Goal: Check status: Check status

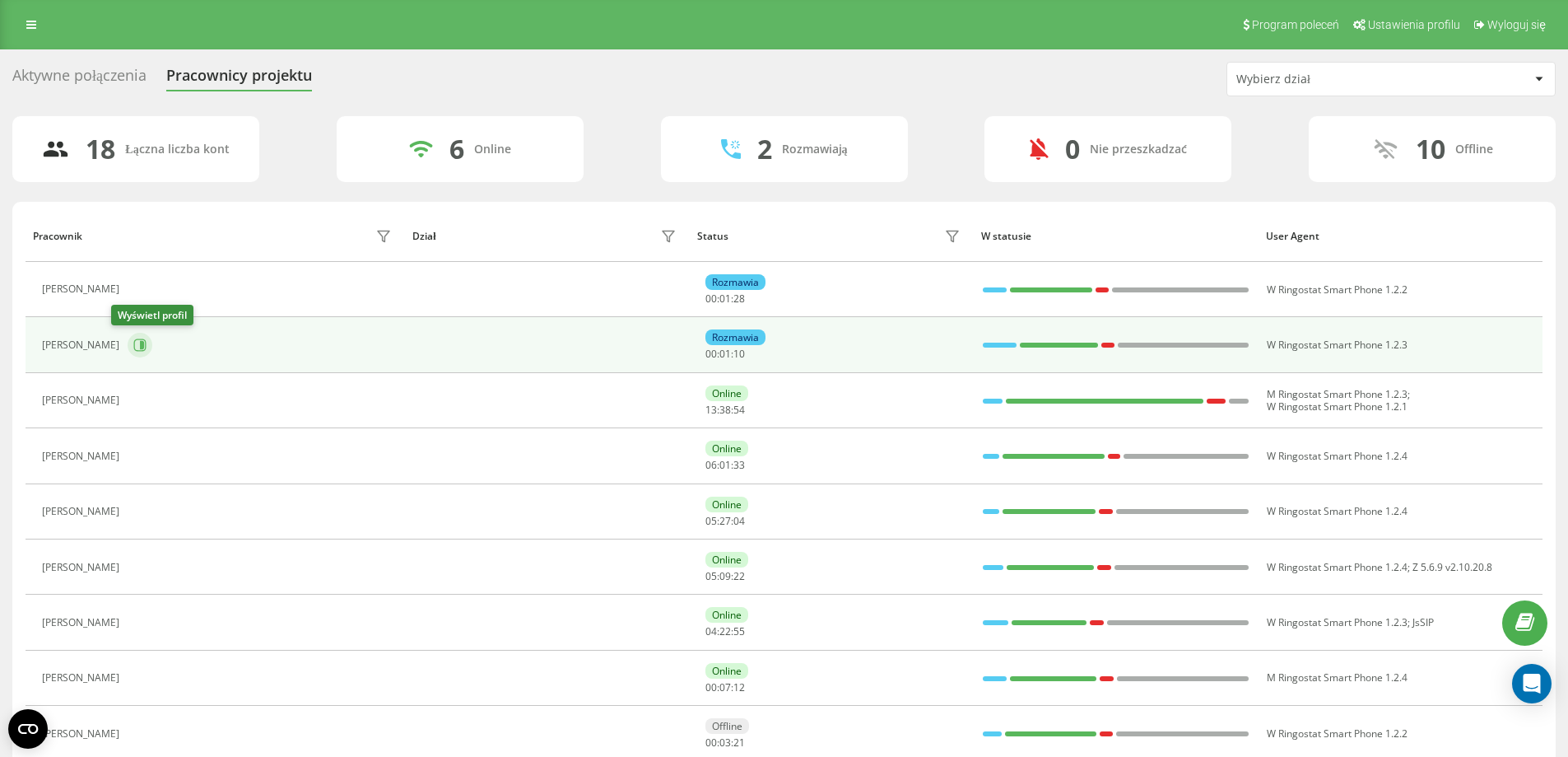
click at [133, 344] on icon at bounding box center [140, 345] width 13 height 13
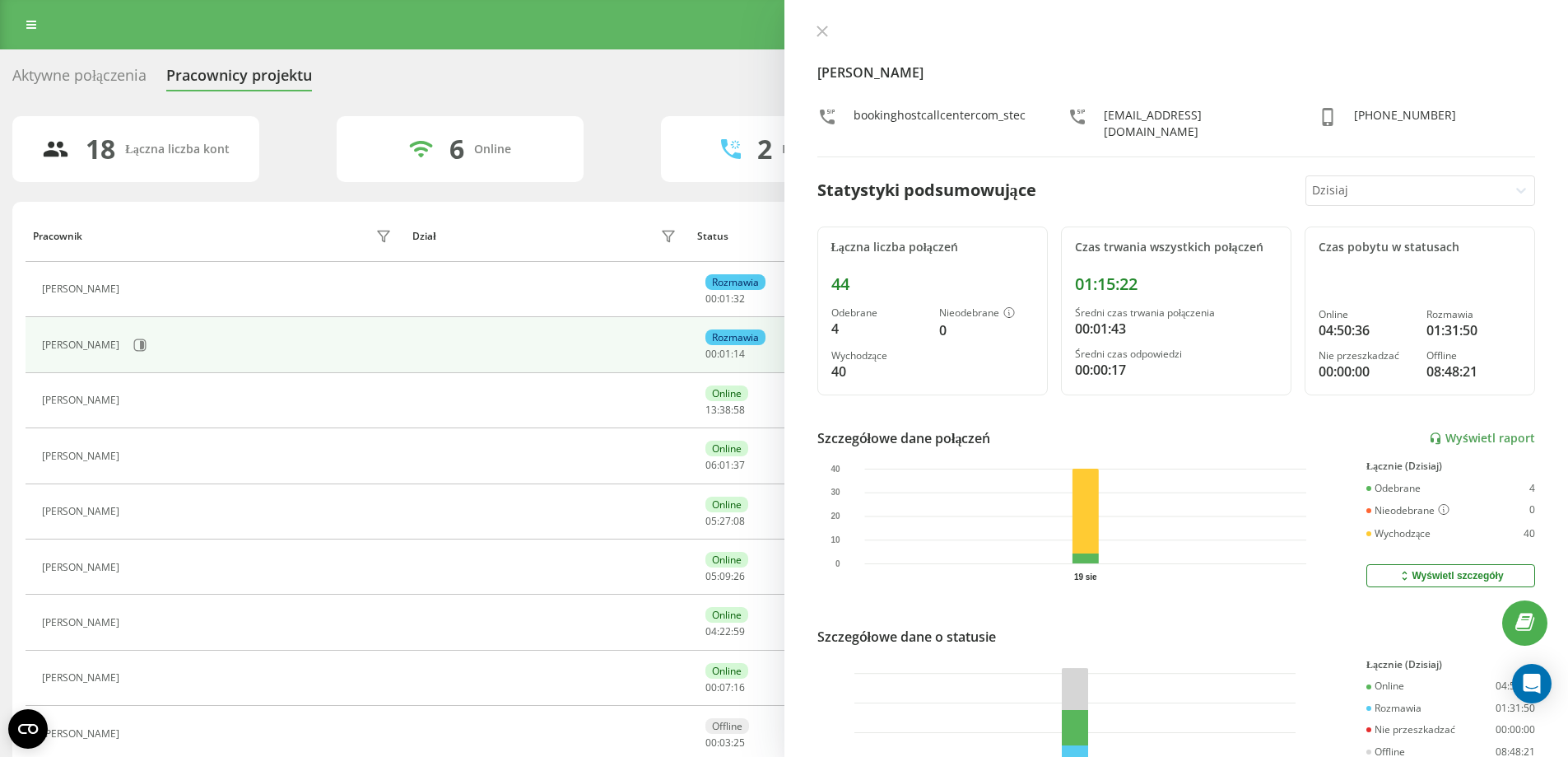
click at [821, 28] on icon at bounding box center [822, 32] width 12 height 12
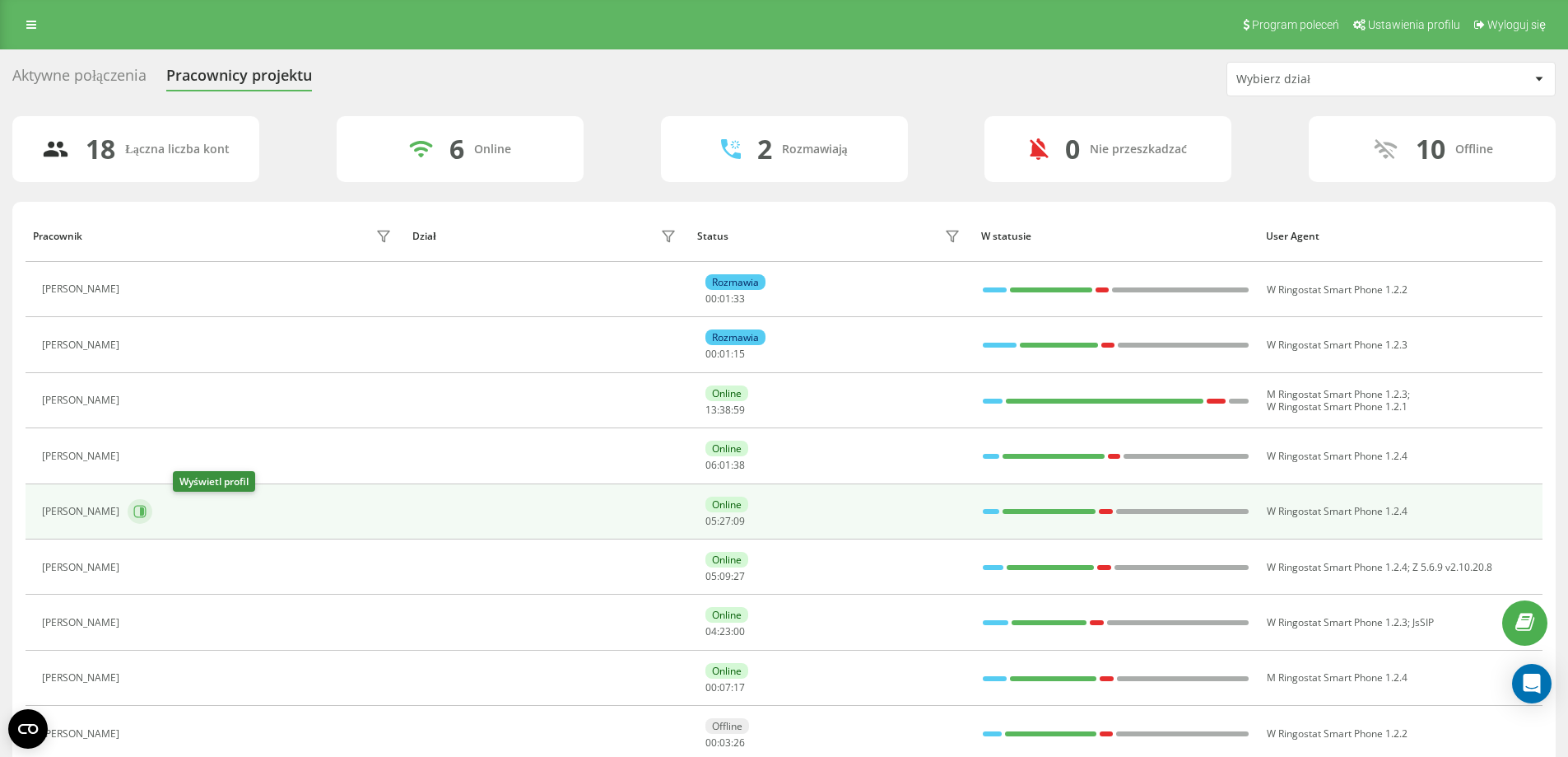
click at [144, 512] on icon at bounding box center [141, 511] width 4 height 8
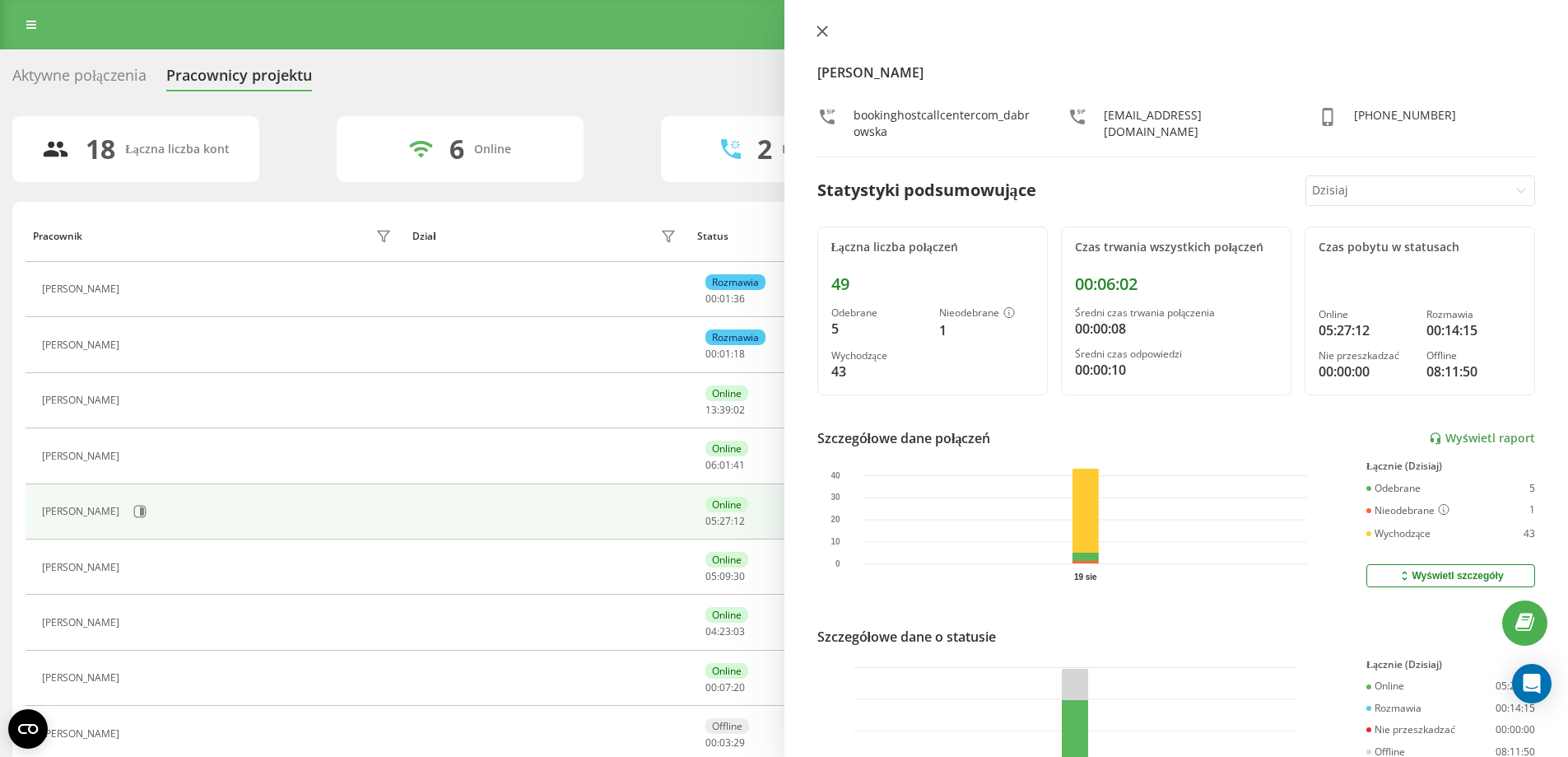
click at [823, 31] on icon at bounding box center [821, 32] width 10 height 10
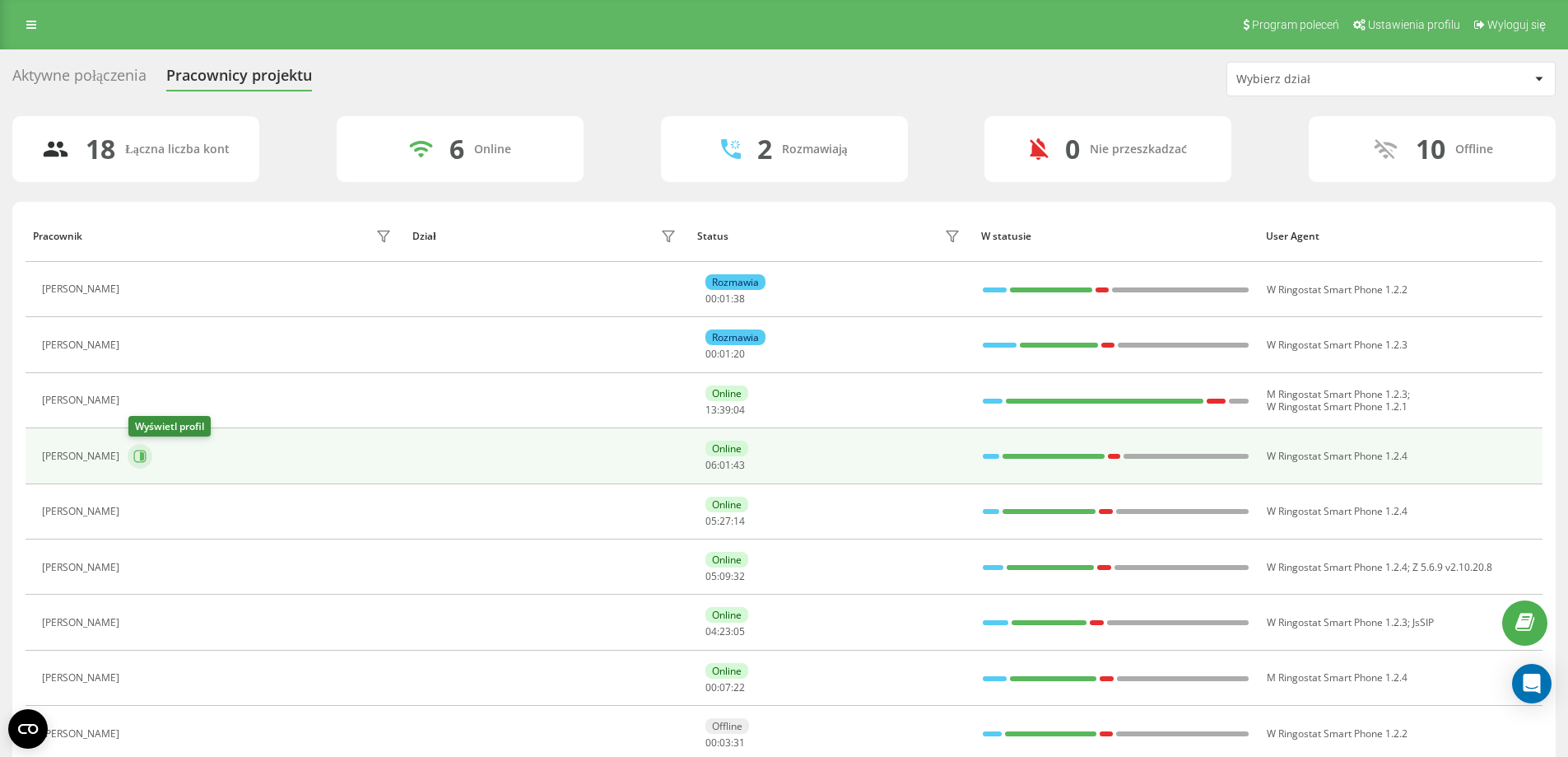
click at [142, 455] on icon at bounding box center [141, 456] width 4 height 8
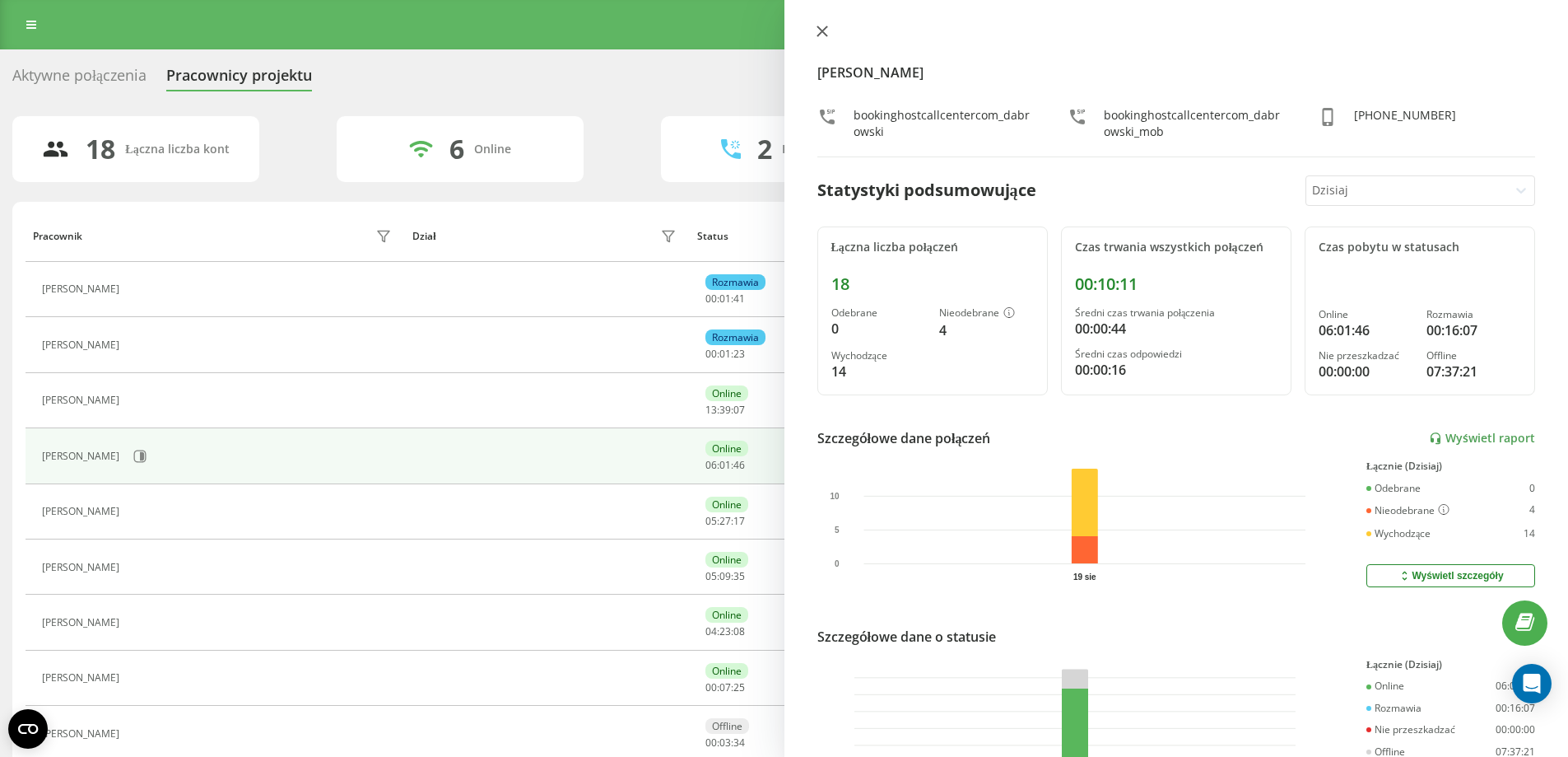
click at [824, 26] on icon at bounding box center [822, 32] width 12 height 12
